Goal: Task Accomplishment & Management: Complete application form

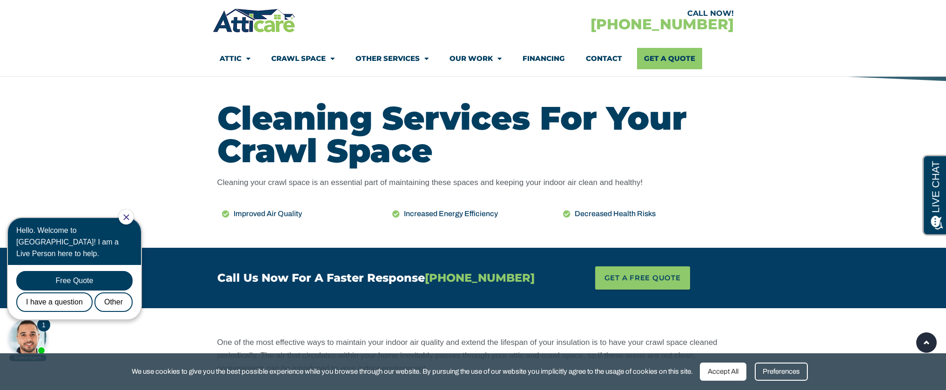
scroll to position [385, 0]
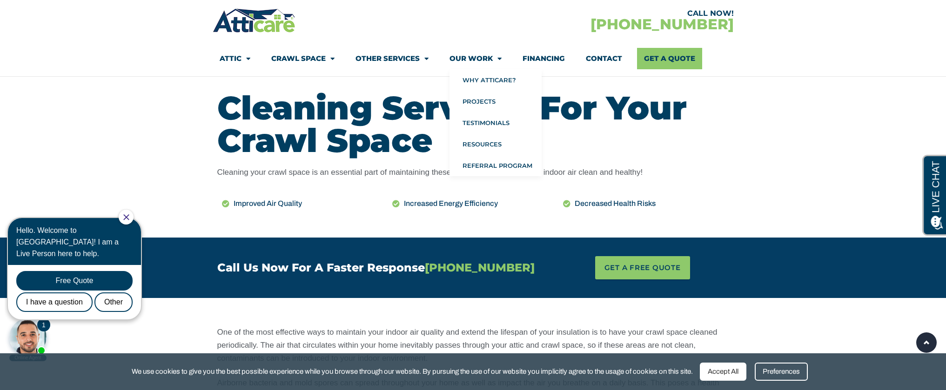
click at [489, 59] on link "Our Work" at bounding box center [475, 58] width 52 height 21
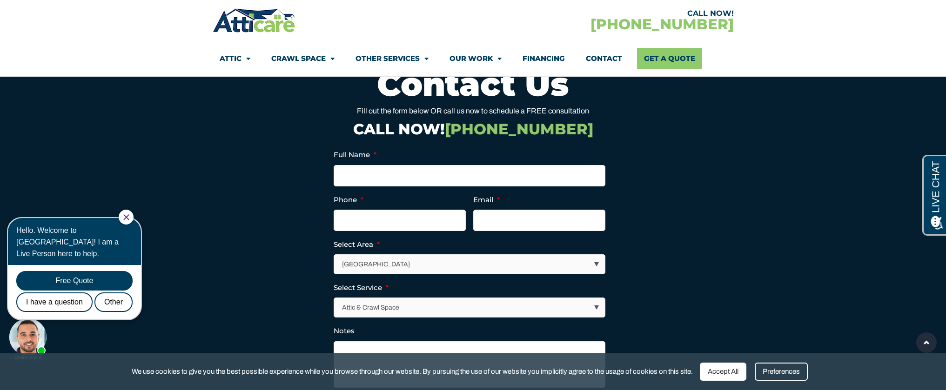
scroll to position [1762, 0]
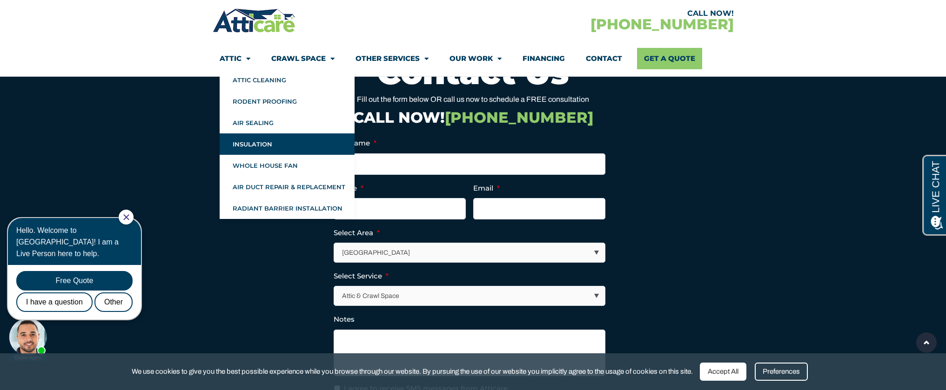
click at [248, 146] on link "Insulation" at bounding box center [287, 144] width 135 height 21
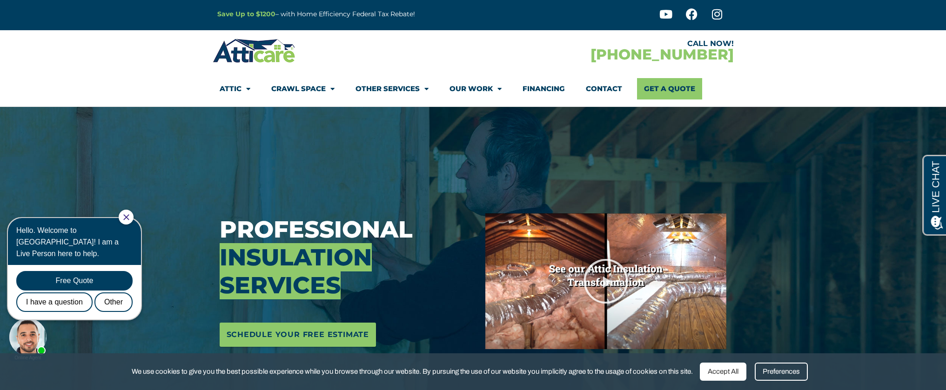
scroll to position [4, 0]
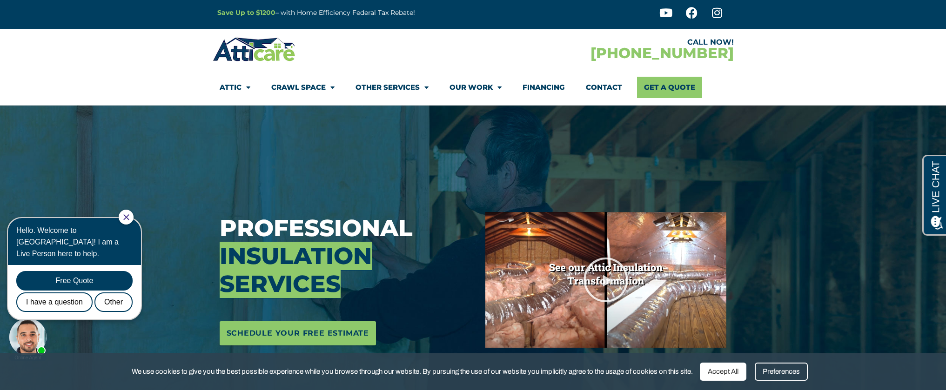
click at [248, 88] on span "Menu" at bounding box center [245, 88] width 9 height 16
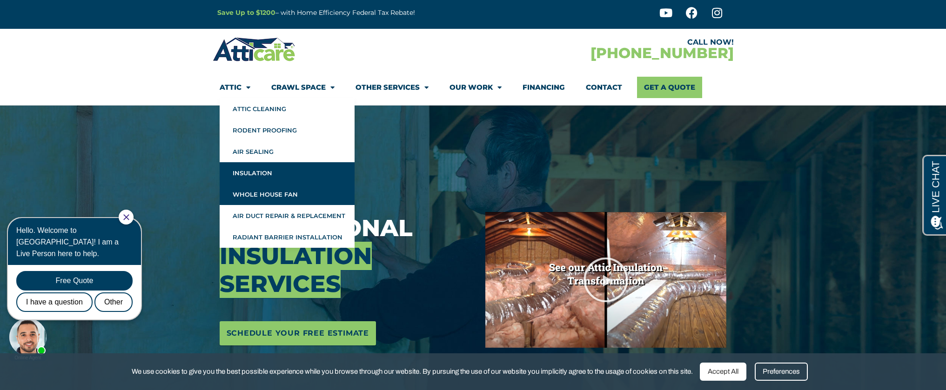
click at [255, 200] on link "Whole House Fan" at bounding box center [287, 194] width 135 height 21
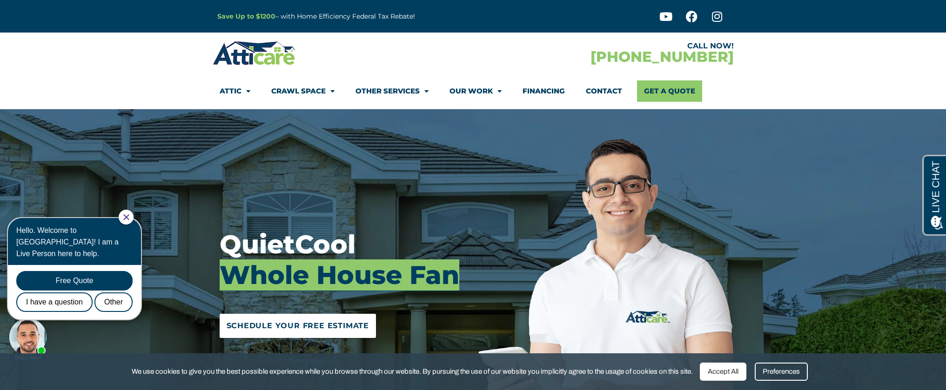
click at [296, 327] on span "Schedule Your Free Estimate" at bounding box center [298, 326] width 143 height 15
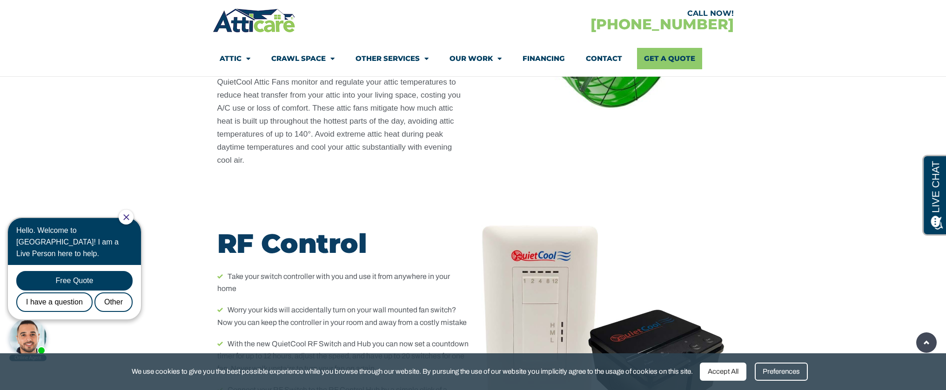
scroll to position [6463, 0]
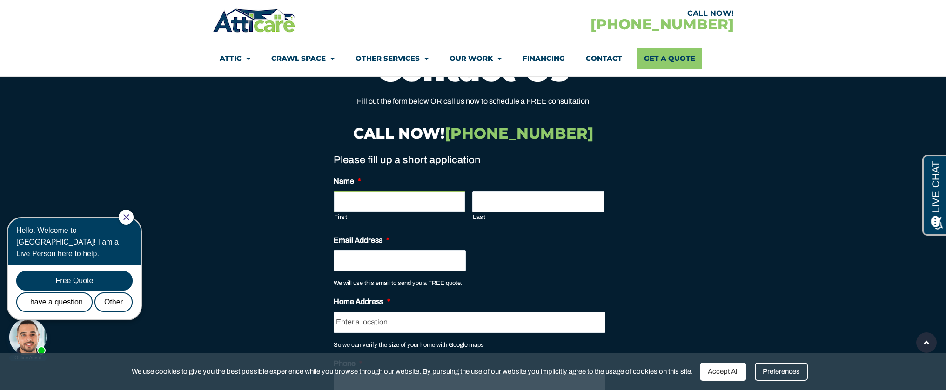
click at [427, 191] on input "First" at bounding box center [400, 201] width 132 height 21
type input "Emily"
type input "Kofsky"
type input "emilykofsky@gmail.com"
type input "2614 Lincoln Ave"
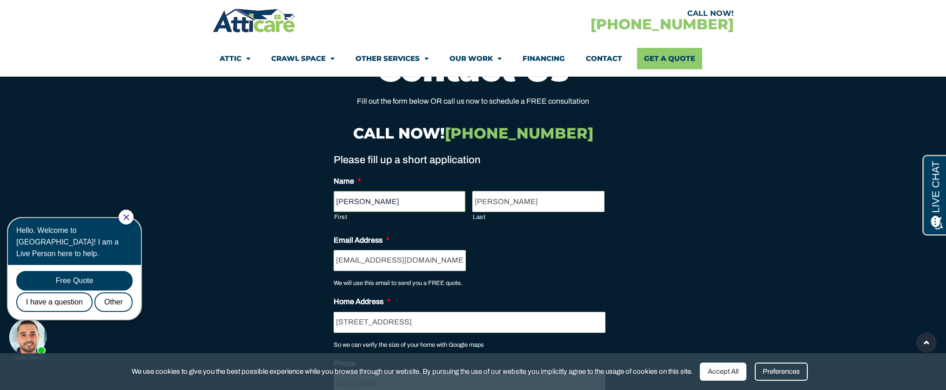
type input "(917) 301-9797"
drag, startPoint x: 343, startPoint y: 257, endPoint x: 285, endPoint y: 261, distance: 58.3
click at [285, 261] on section "1 Step 1 2 Step 2 Please fill up a short application Name * Emily First Kofsky …" at bounding box center [473, 343] width 512 height 395
drag, startPoint x: 408, startPoint y: 252, endPoint x: 333, endPoint y: 247, distance: 75.5
click at [333, 247] on section "1 Step 1 2 Step 2 Please fill up a short application Name * Emily First Kofsky …" at bounding box center [473, 343] width 512 height 395
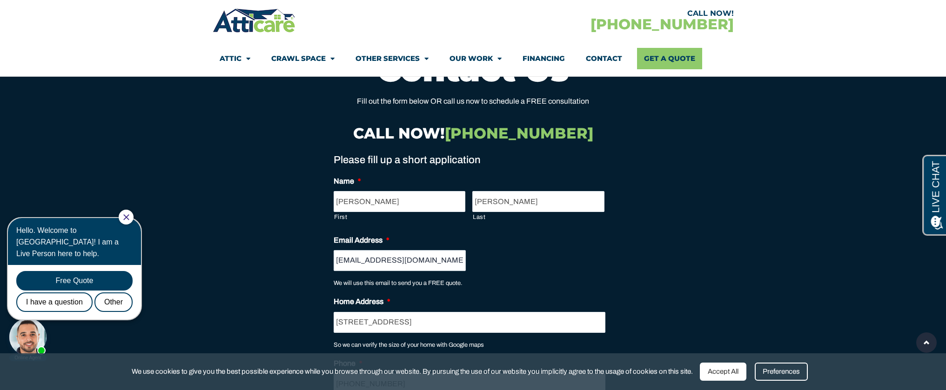
type input "coughski@yahoo.com"
click at [623, 259] on section "1 Step 1 2 Step 2 Please fill up a short application Name * Emily First Kofsky …" at bounding box center [473, 343] width 512 height 395
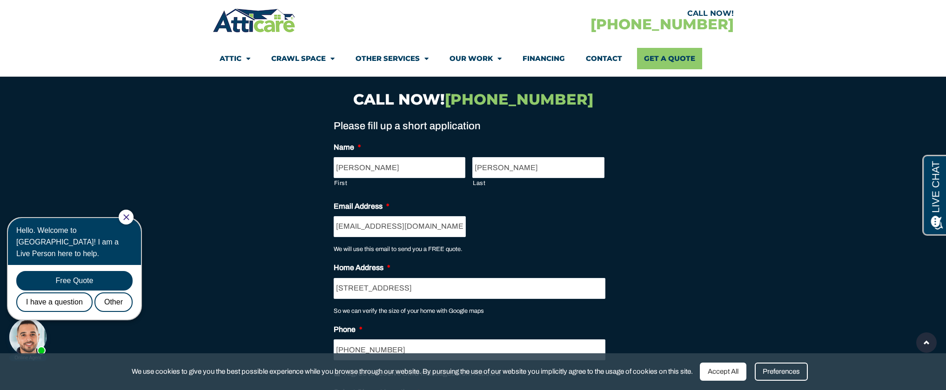
scroll to position [6554, 0]
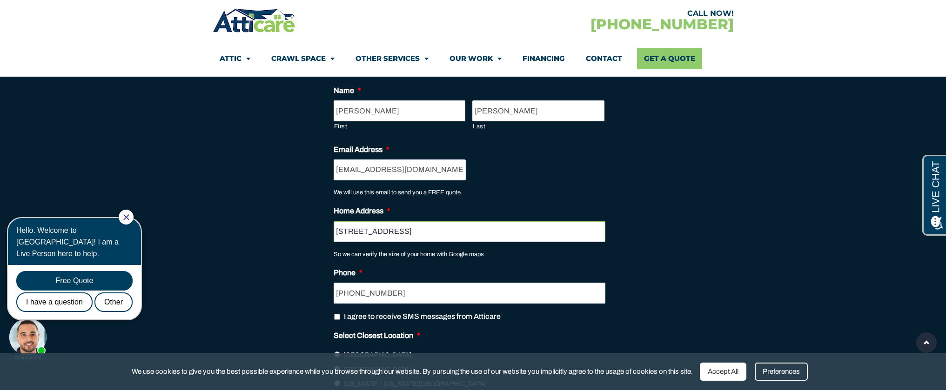
click at [507, 227] on input "2614 Lincoln Ave" at bounding box center [470, 231] width 272 height 21
click at [442, 221] on input "2614 Lincoln Ave" at bounding box center [470, 231] width 272 height 21
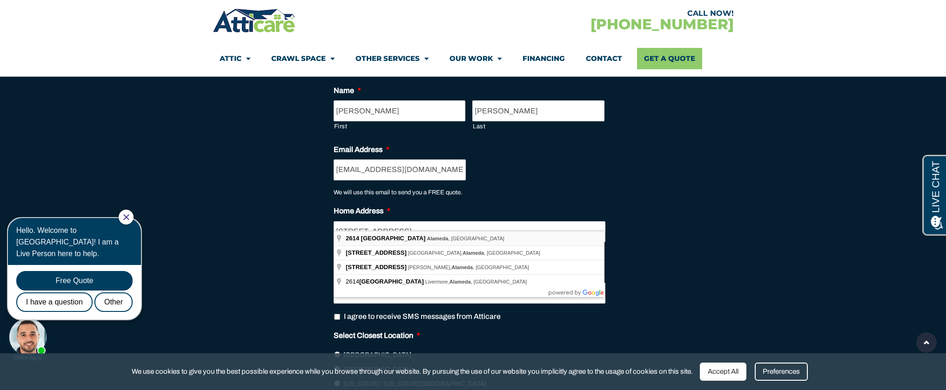
type input "2614 Lincoln Ave, Alameda, CA"
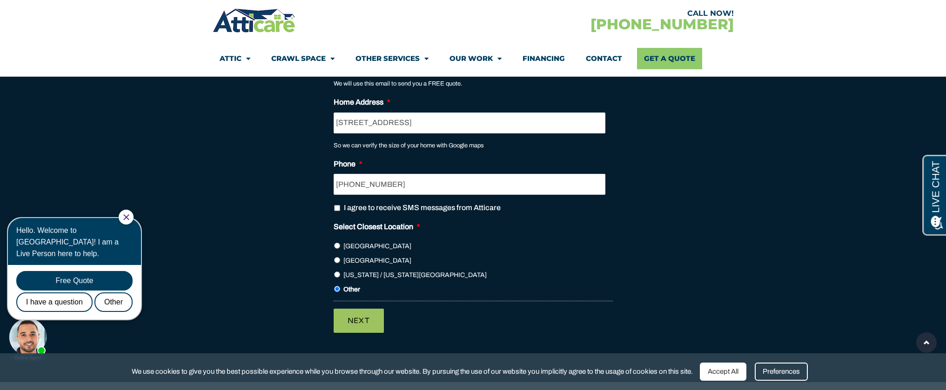
scroll to position [6677, 0]
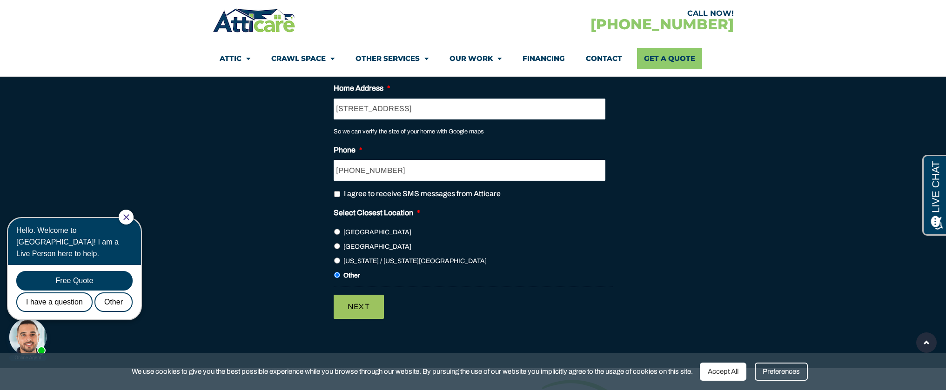
click at [336, 243] on input "[GEOGRAPHIC_DATA]" at bounding box center [337, 246] width 6 height 6
radio input "true"
click at [360, 298] on input "Next" at bounding box center [359, 307] width 50 height 24
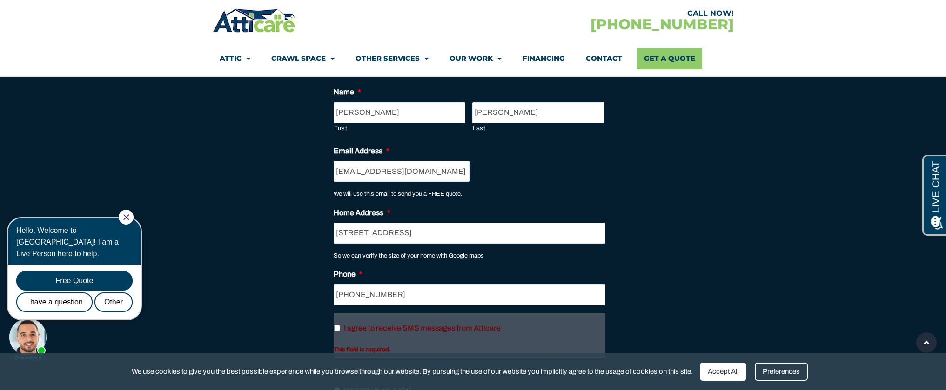
scroll to position [6589, 0]
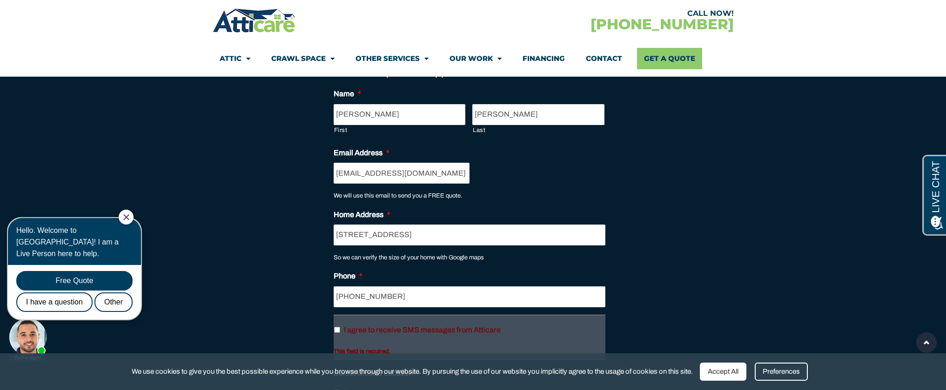
click at [336, 327] on input "I agree to receive SMS messages from Atticare" at bounding box center [337, 330] width 6 height 6
checkbox input "true"
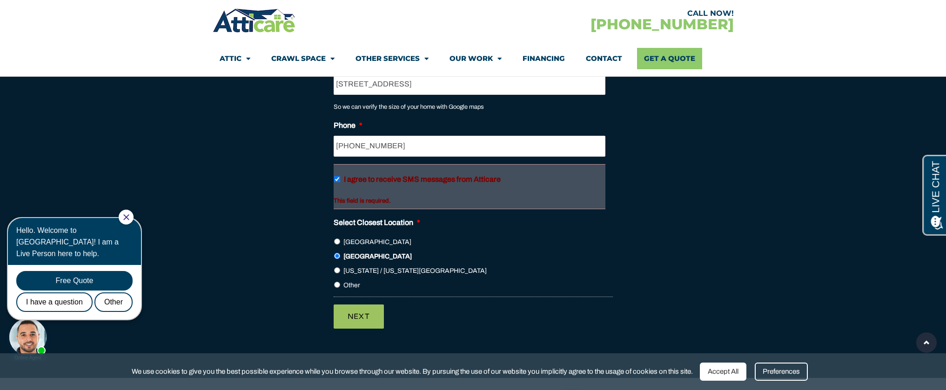
scroll to position [6757, 0]
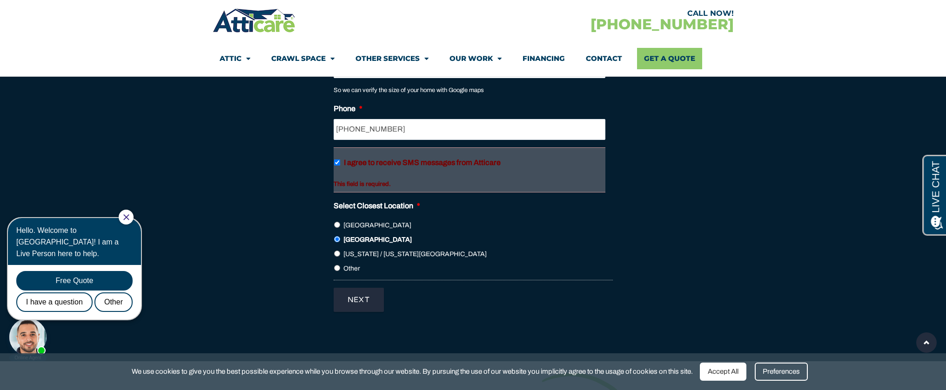
click at [367, 295] on input "Next" at bounding box center [359, 300] width 50 height 24
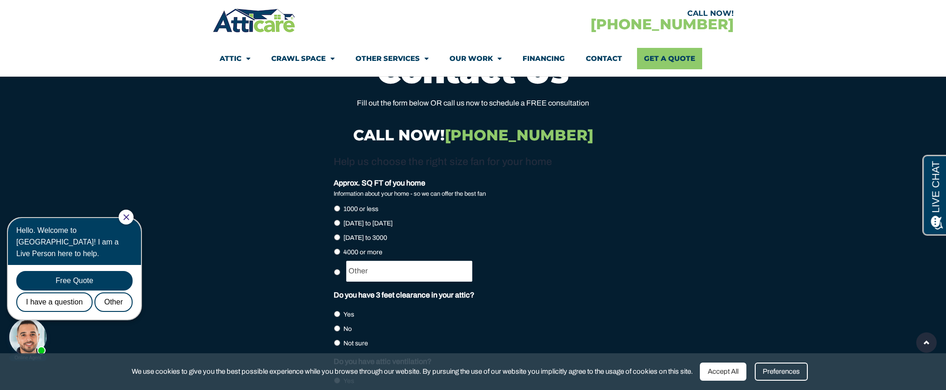
scroll to position [6433, 0]
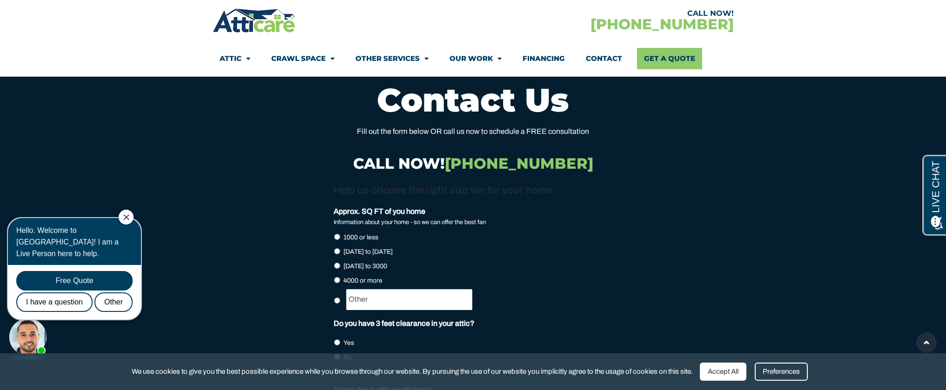
click at [337, 234] on input "1000 or less" at bounding box center [337, 237] width 6 height 6
radio input "true"
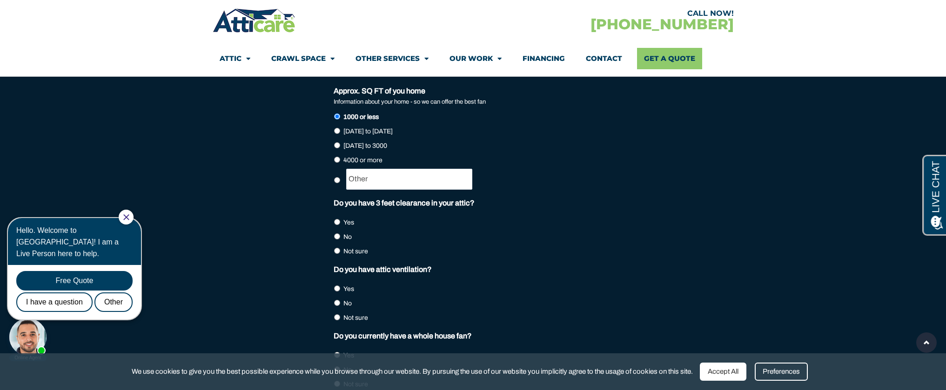
scroll to position [6608, 0]
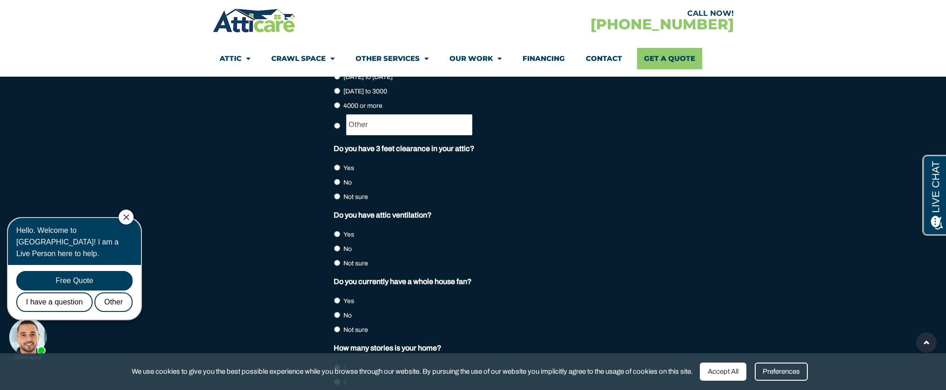
click at [339, 165] on input "Yes" at bounding box center [337, 168] width 6 height 6
radio input "true"
click at [337, 246] on input "No" at bounding box center [337, 249] width 6 height 6
radio input "true"
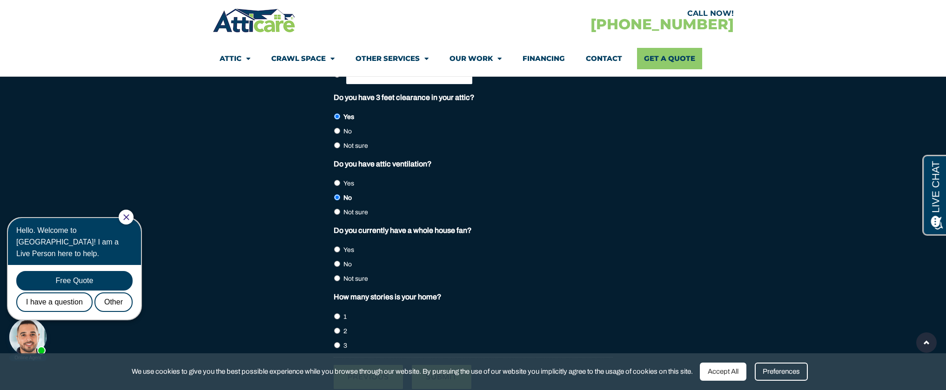
scroll to position [6669, 0]
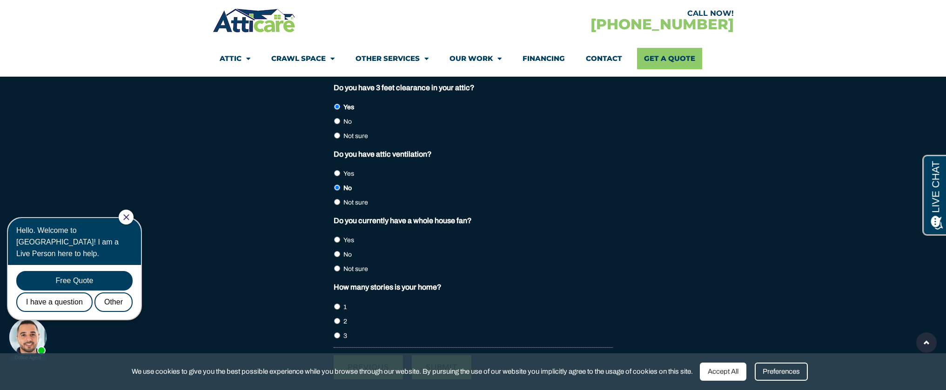
click at [339, 251] on input "No" at bounding box center [337, 254] width 6 height 6
radio input "true"
click at [336, 304] on input "1" at bounding box center [337, 307] width 6 height 6
radio input "true"
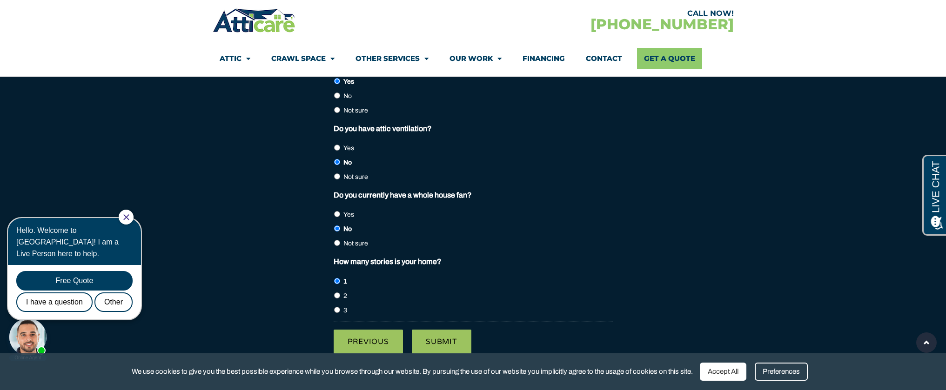
scroll to position [6742, 0]
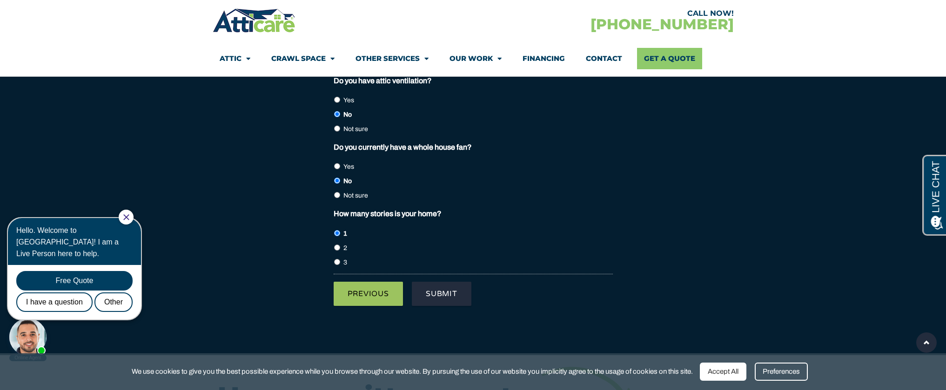
click at [449, 288] on input "Submit" at bounding box center [442, 294] width 60 height 24
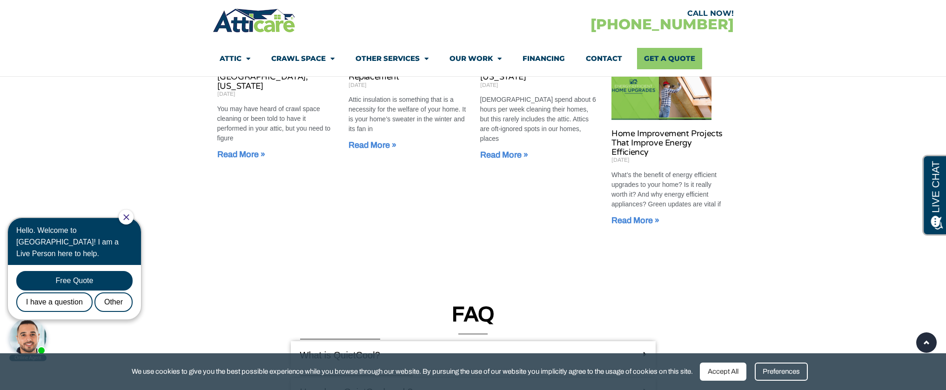
scroll to position [875, 0]
